Goal: Task Accomplishment & Management: Manage account settings

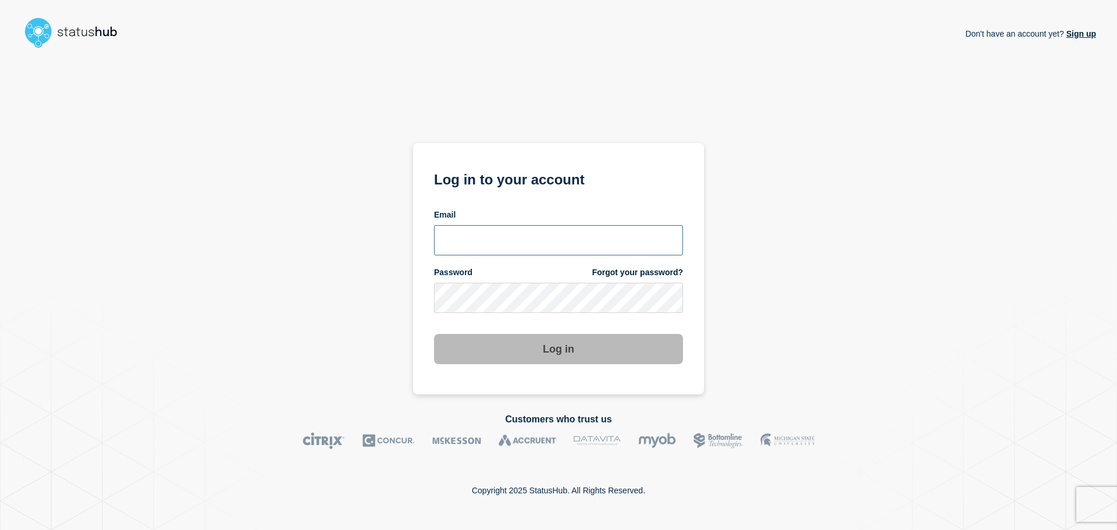
type input "[PERSON_NAME][EMAIL_ADDRESS][PERSON_NAME][DOMAIN_NAME]"
click at [872, 244] on div "Don't have an account yet? Sign up Log in to your account Email [PERSON_NAME][E…" at bounding box center [558, 224] width 1075 height 342
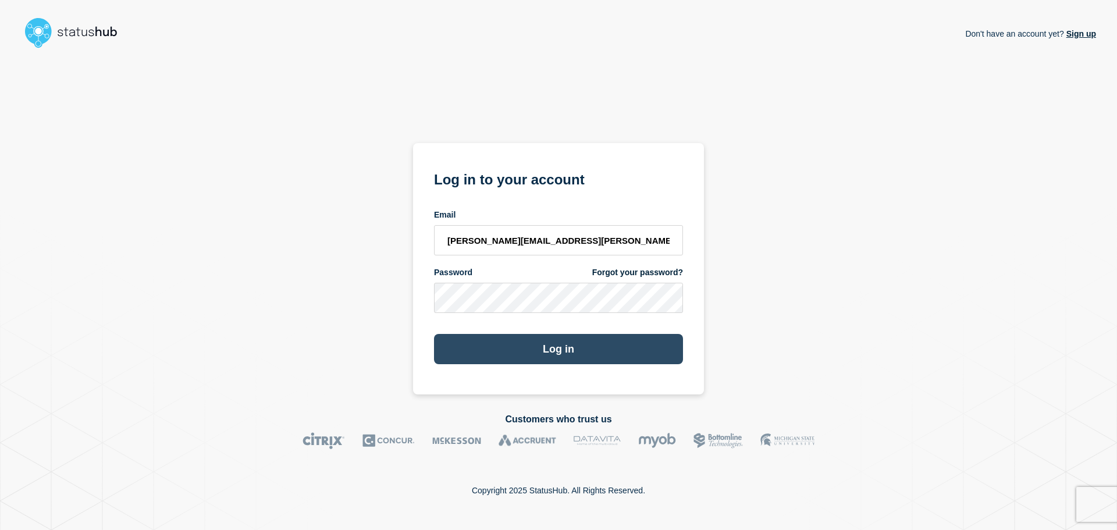
click at [634, 363] on button "Log in" at bounding box center [558, 349] width 249 height 30
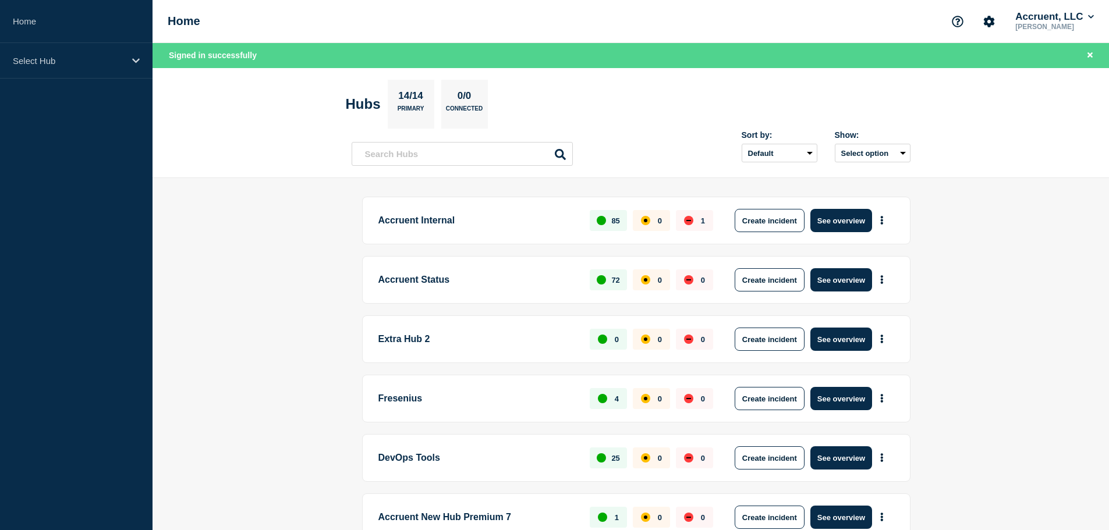
click at [994, 245] on main "Accruent Internal 85 0 1 Create incident See overview Accruent Status 72 0 0 Cr…" at bounding box center [630, 514] width 956 height 672
click at [960, 283] on main "Accruent Internal 85 0 1 Create incident See overview Accruent Status 72 0 0 Cr…" at bounding box center [630, 514] width 956 height 672
